Goal: Communication & Community: Answer question/provide support

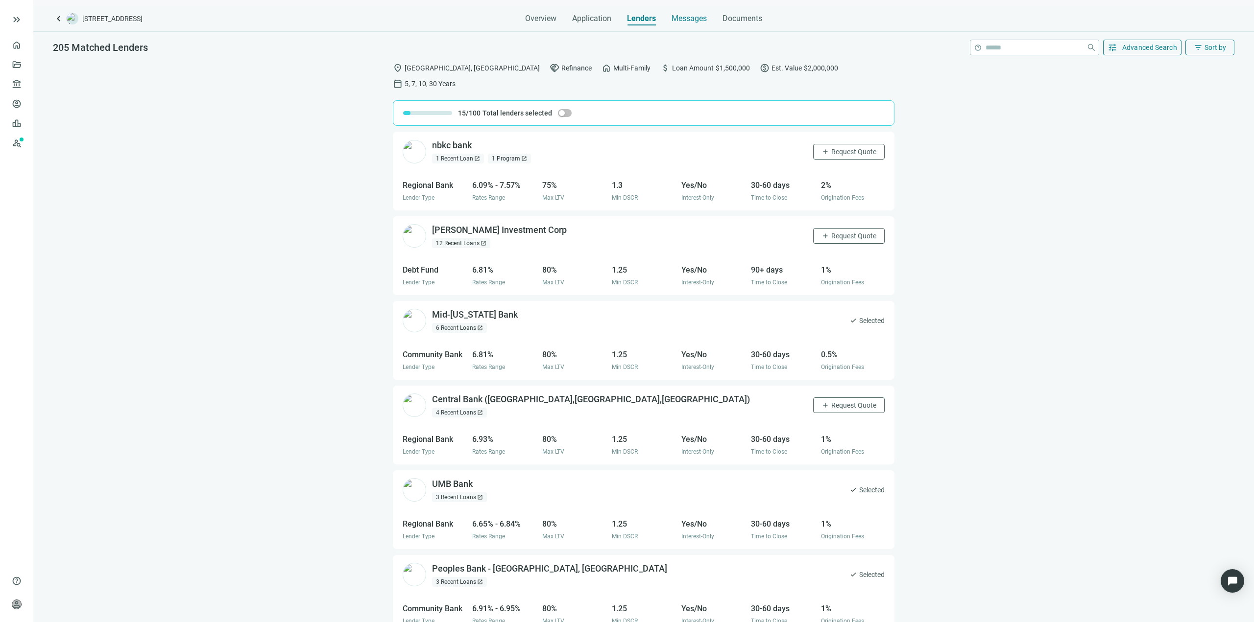
click at [677, 24] on div "Messages" at bounding box center [688, 16] width 35 height 20
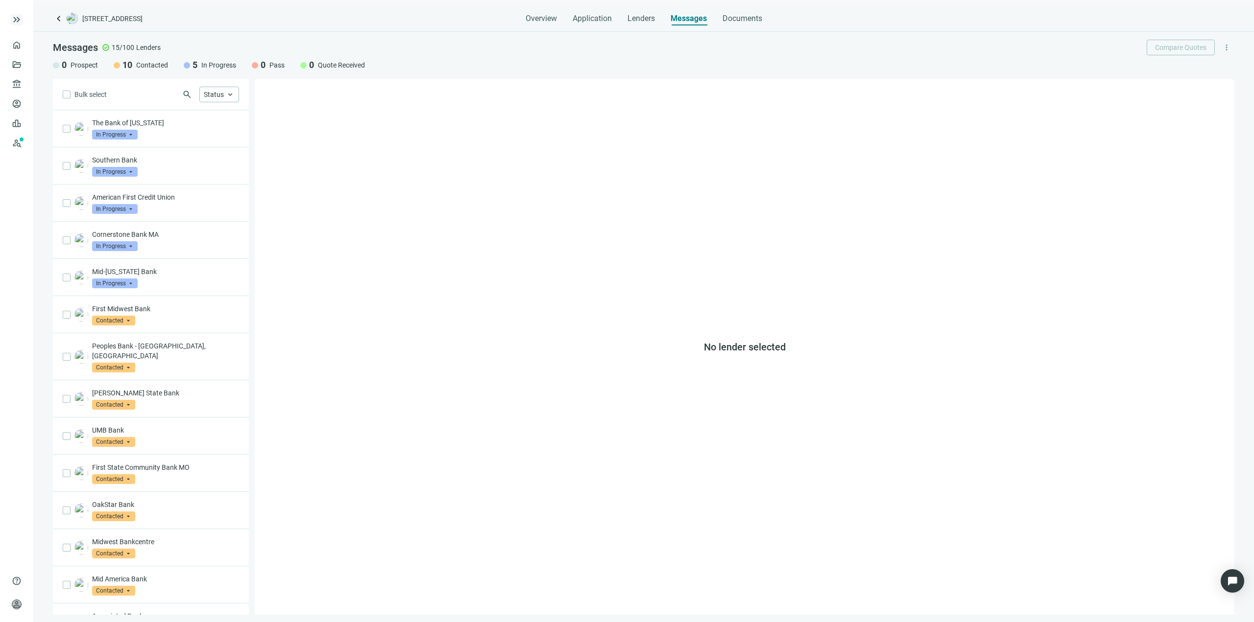
click at [21, 19] on span "keyboard_double_arrow_right" at bounding box center [17, 20] width 12 height 12
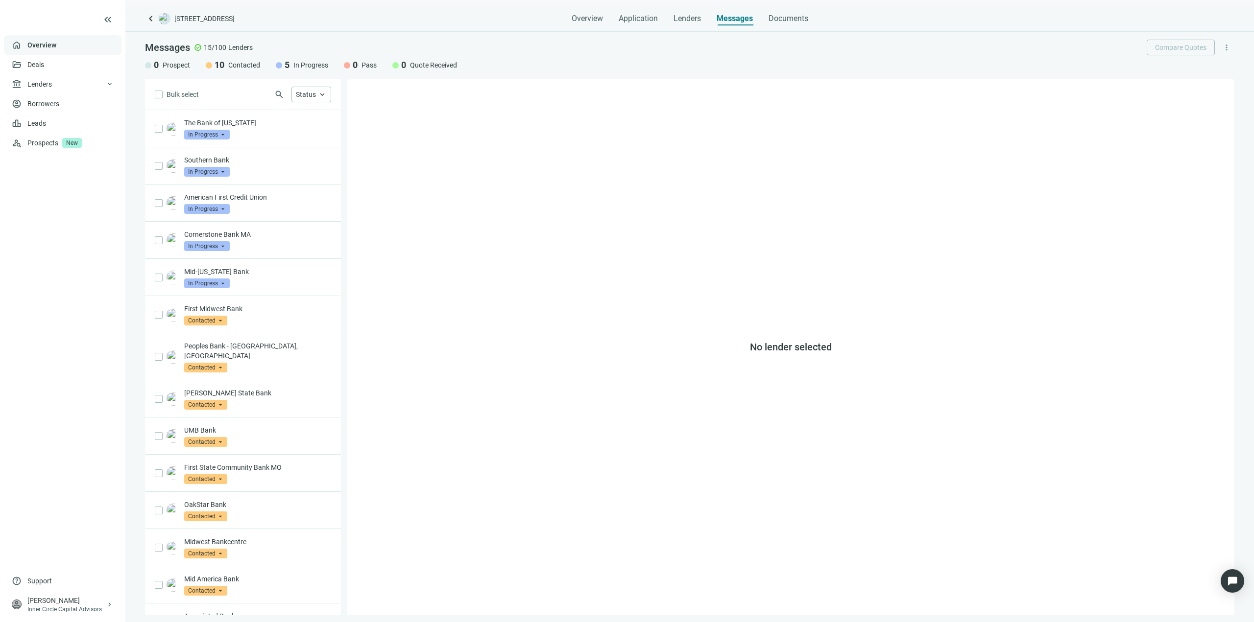
click at [56, 43] on link "Overview" at bounding box center [41, 45] width 29 height 8
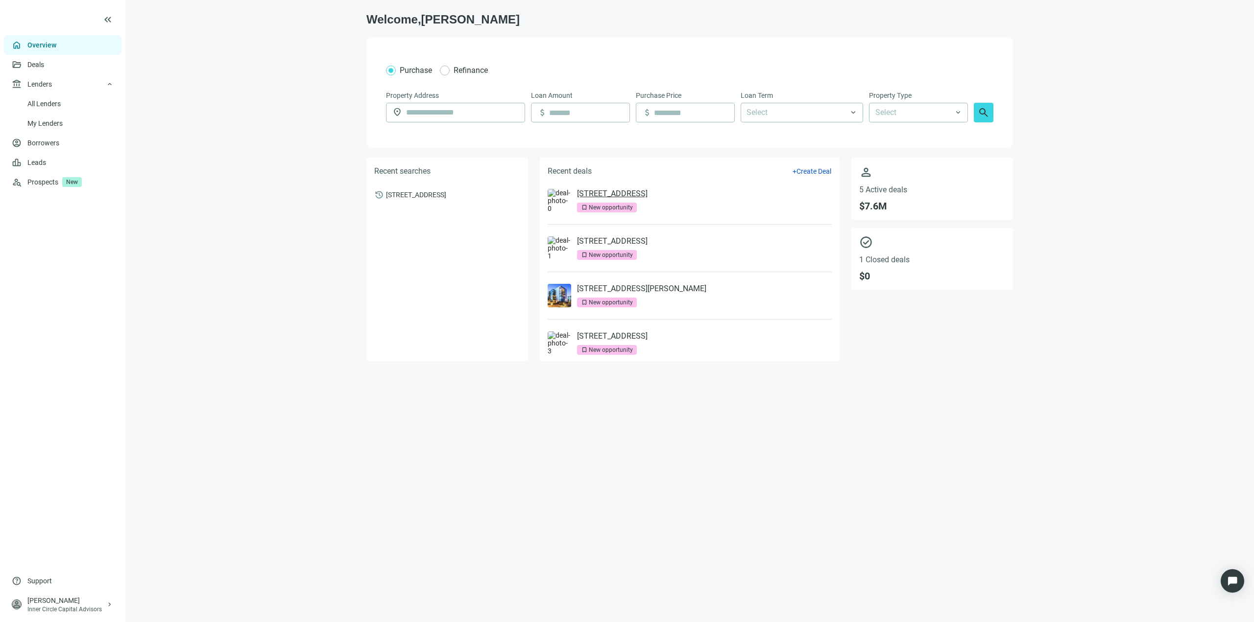
click at [647, 195] on link "[STREET_ADDRESS]" at bounding box center [612, 194] width 71 height 10
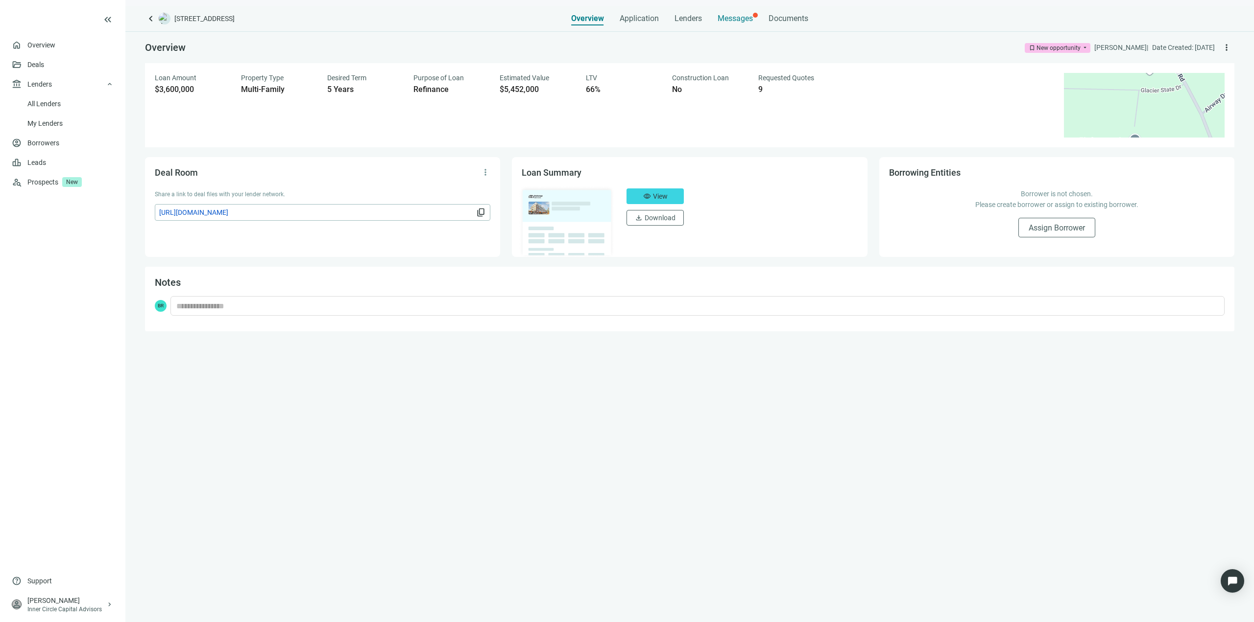
click at [734, 17] on span "Messages" at bounding box center [734, 18] width 35 height 9
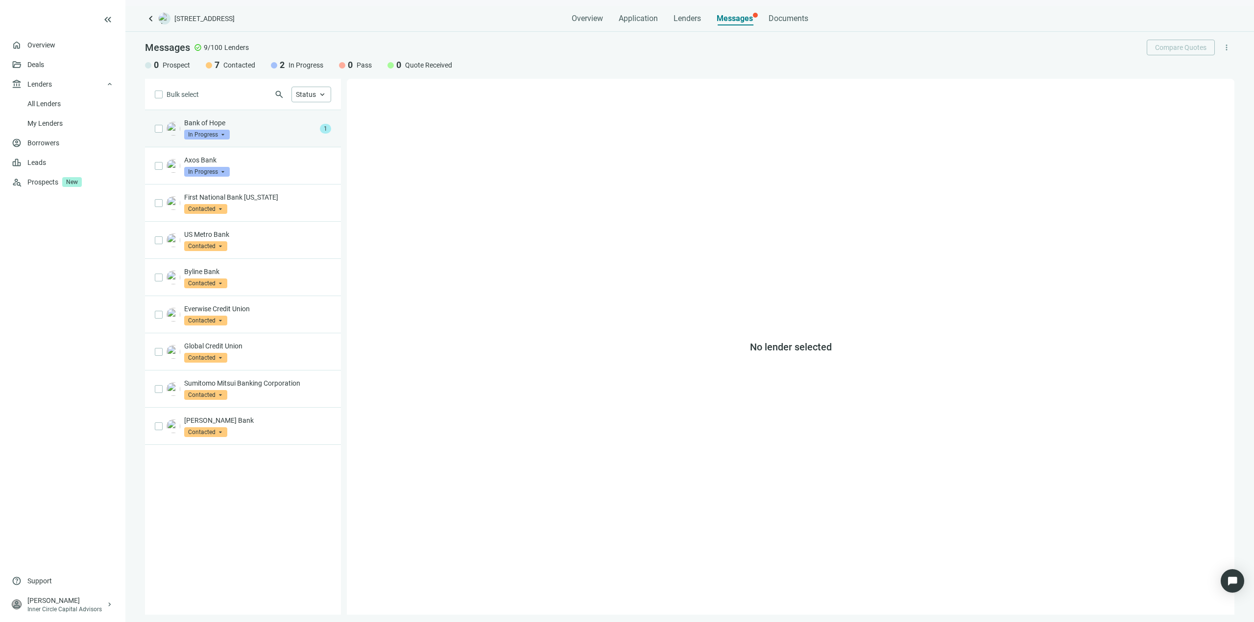
click at [272, 123] on p "Bank of Hope" at bounding box center [250, 123] width 132 height 10
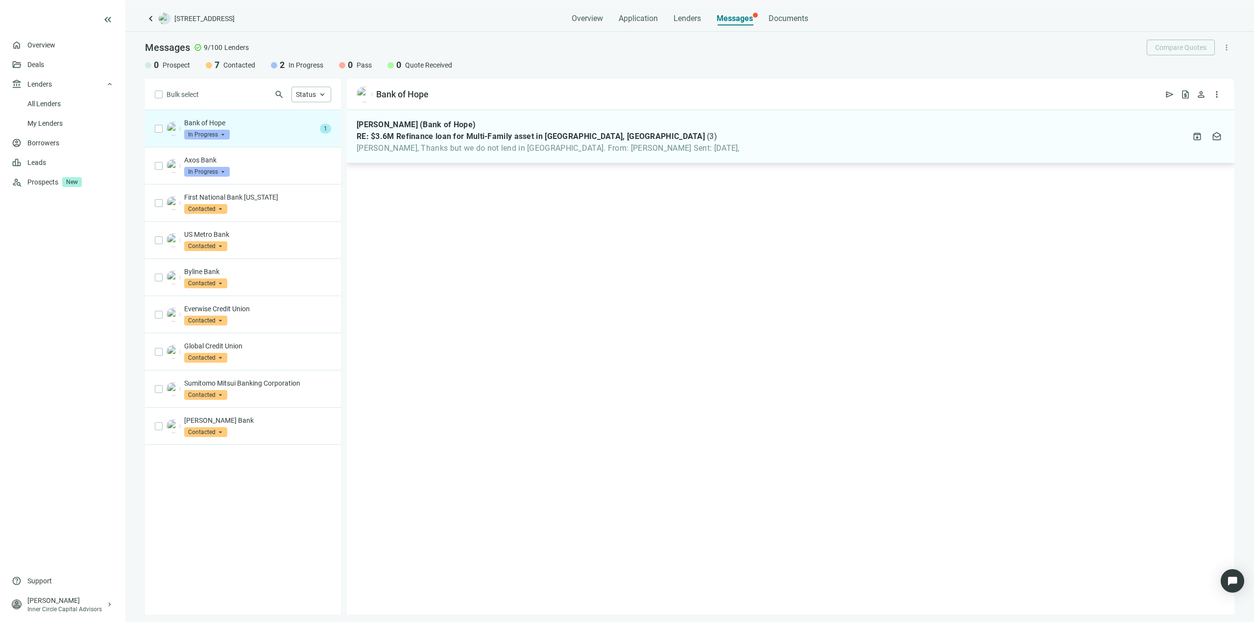
click at [507, 156] on div "[PERSON_NAME] (Bank of Hope) RE: $3.6M Refinance loan for Multi-Family asset in…" at bounding box center [790, 136] width 887 height 53
